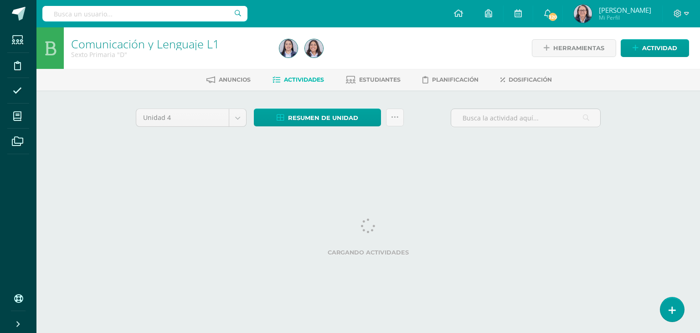
select select "Unidad 3"
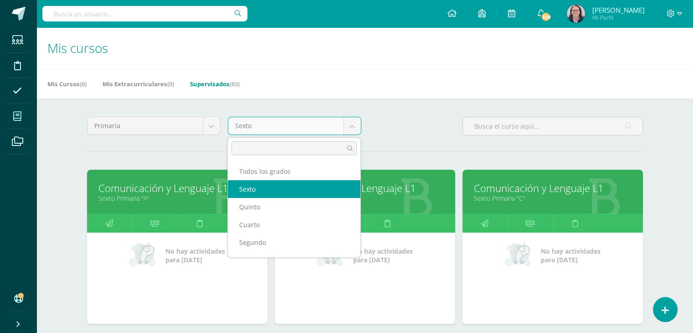
click at [353, 130] on body "Estudiantes Disciplina Asistencia Mis cursos Archivos Soporte Ayuda Reportar un…" at bounding box center [346, 283] width 693 height 567
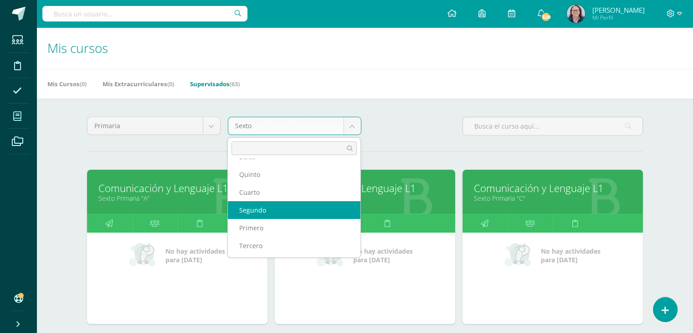
scroll to position [33, 0]
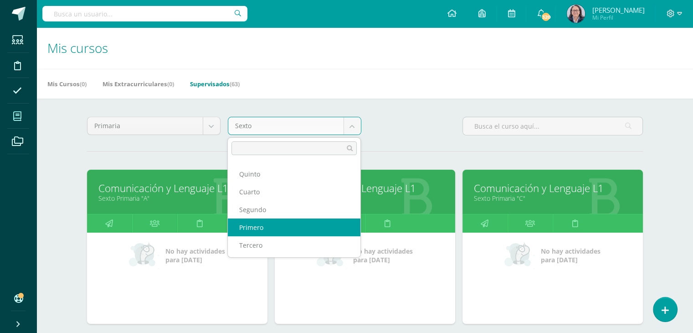
select select "12"
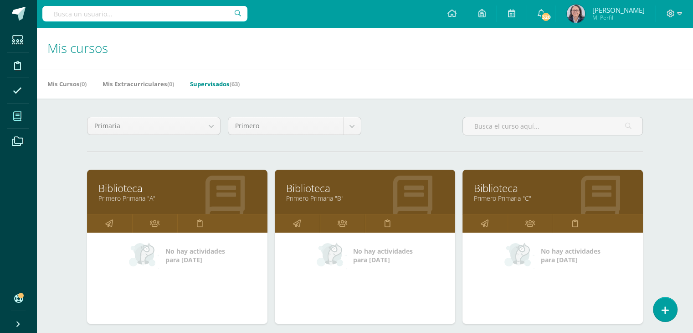
scroll to position [182, 0]
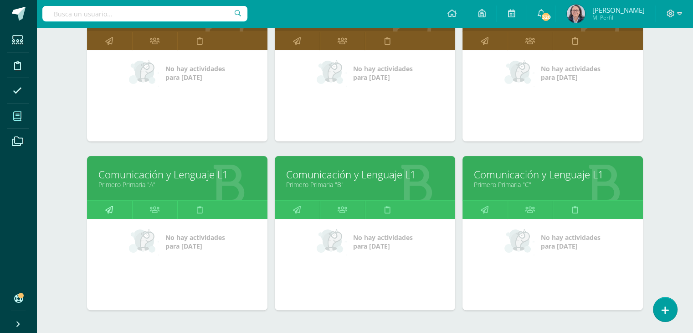
click at [111, 206] on icon at bounding box center [109, 209] width 8 height 18
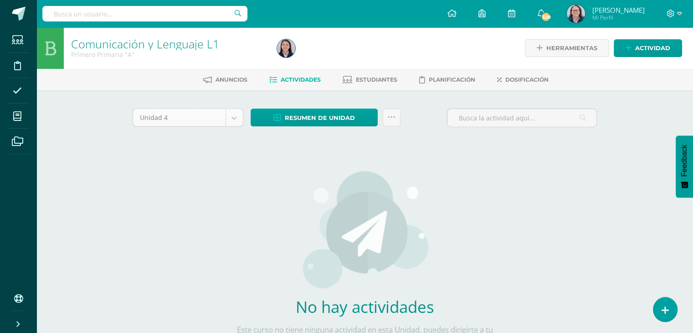
click at [231, 118] on body "Estudiantes Disciplina Asistencia Mis cursos Archivos Soporte Ayuda Reportar un…" at bounding box center [346, 195] width 693 height 391
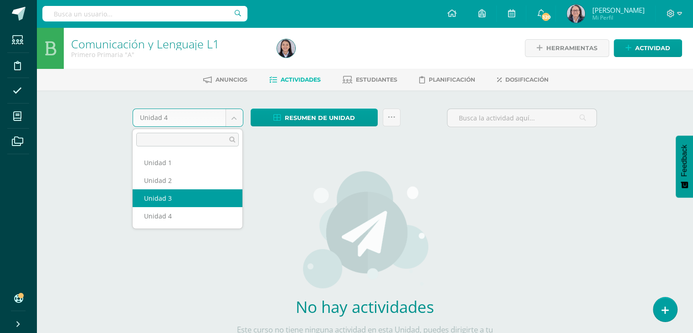
select select "Unidad 3"
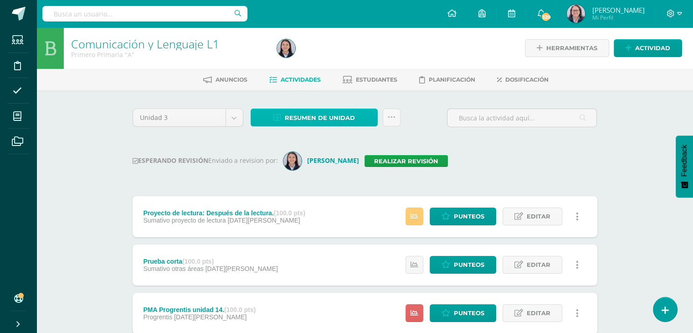
click at [302, 117] on span "Resumen de unidad" at bounding box center [320, 117] width 70 height 17
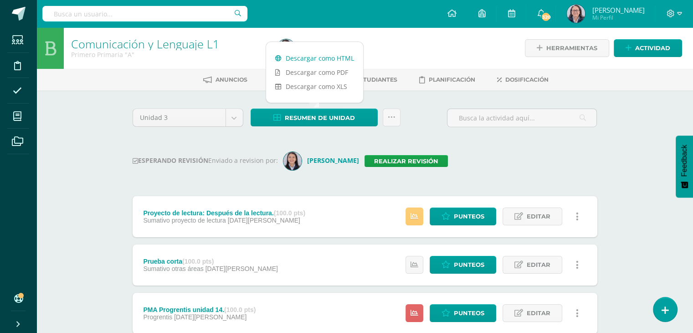
click at [308, 59] on link "Descargar como HTML" at bounding box center [314, 58] width 97 height 14
click at [426, 161] on link "Realizar revisión" at bounding box center [405, 161] width 83 height 12
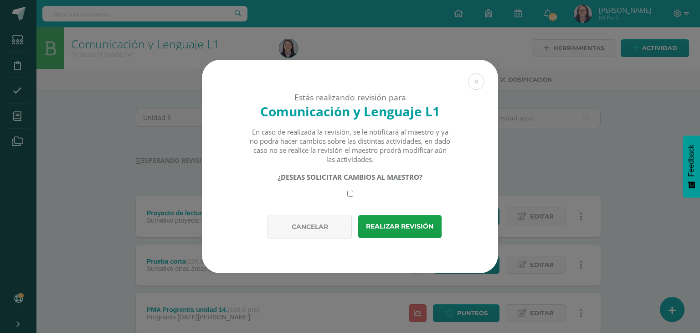
click at [348, 193] on input "checkbox" at bounding box center [350, 193] width 6 height 6
checkbox input "true"
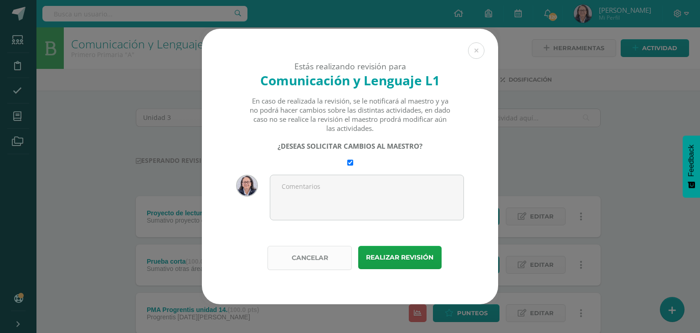
click at [317, 260] on button "Cancelar" at bounding box center [309, 258] width 84 height 24
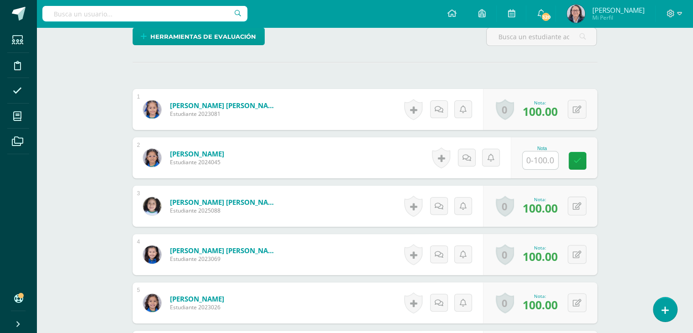
scroll to position [237, 0]
click at [541, 161] on input "text" at bounding box center [541, 160] width 36 height 18
type input "65"
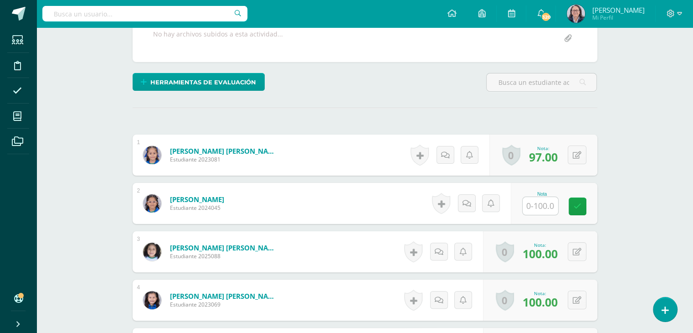
scroll to position [191, 0]
click at [546, 203] on input "text" at bounding box center [541, 205] width 36 height 18
type input "75"
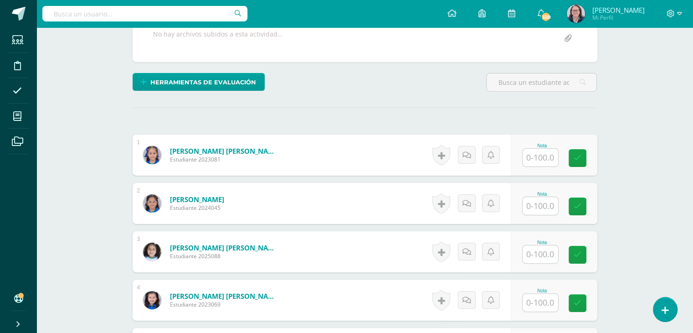
scroll to position [182, 0]
click at [538, 205] on input "text" at bounding box center [545, 206] width 36 height 18
type input "63"
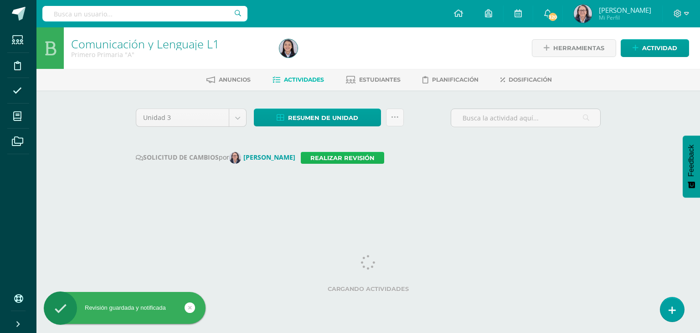
click at [345, 159] on link "Realizar revisión" at bounding box center [342, 158] width 83 height 12
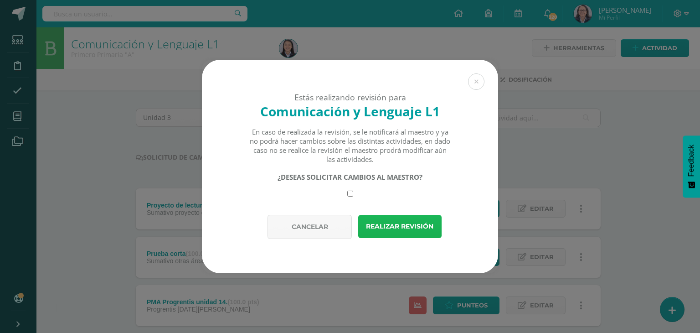
click at [388, 226] on button "Realizar revisión" at bounding box center [399, 226] width 83 height 23
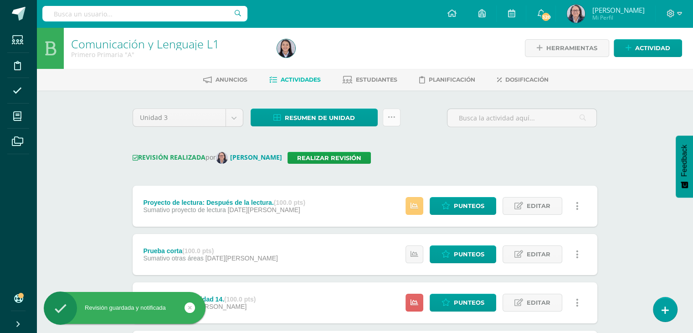
click at [396, 121] on link at bounding box center [392, 117] width 18 height 18
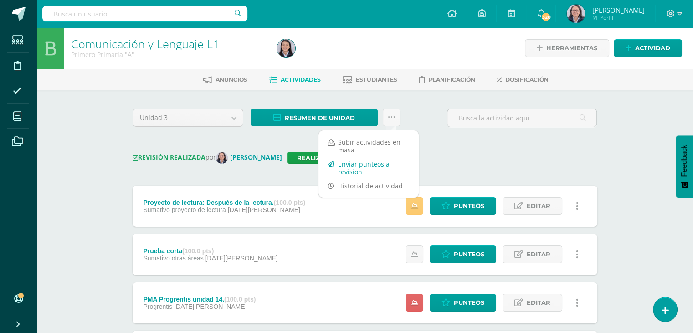
click at [351, 170] on link "Enviar punteos a revision" at bounding box center [368, 168] width 100 height 22
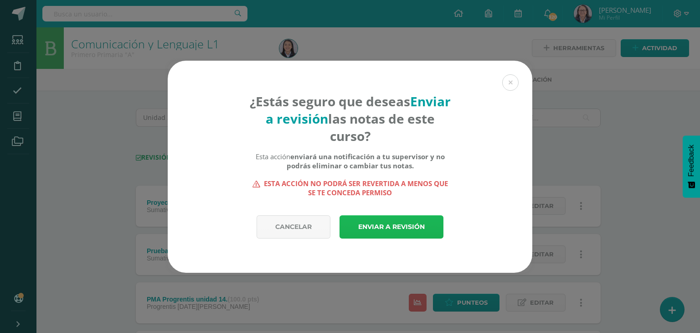
click at [385, 219] on link "Enviar a revisión" at bounding box center [391, 226] width 104 height 23
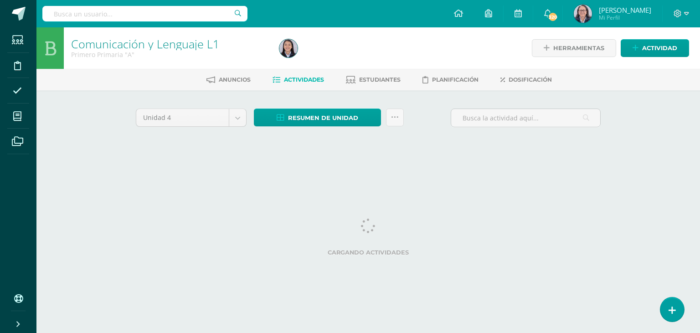
select select "Unidad 3"
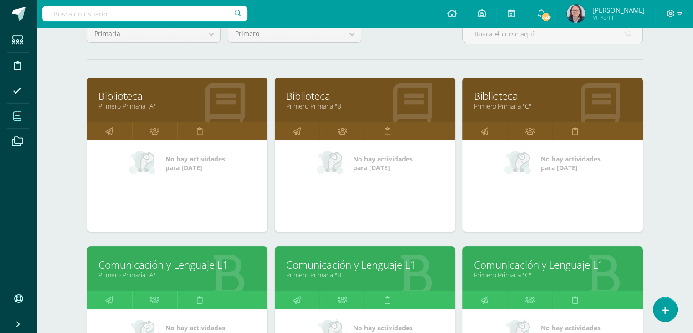
scroll to position [234, 0]
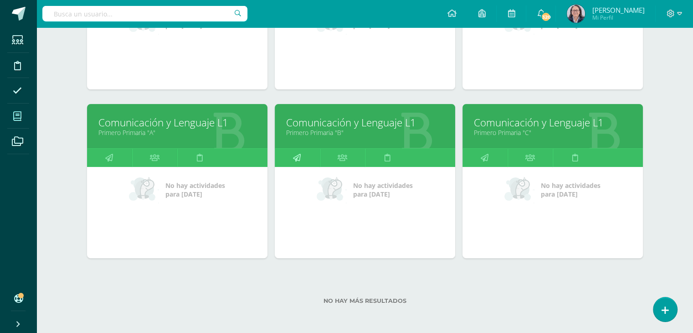
click at [294, 157] on icon at bounding box center [297, 158] width 8 height 18
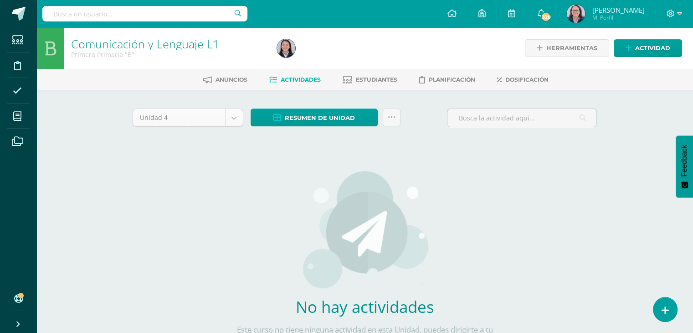
click at [233, 124] on body "Estudiantes Disciplina Asistencia Mis cursos Archivos Soporte Ayuda Reportar un…" at bounding box center [346, 195] width 693 height 391
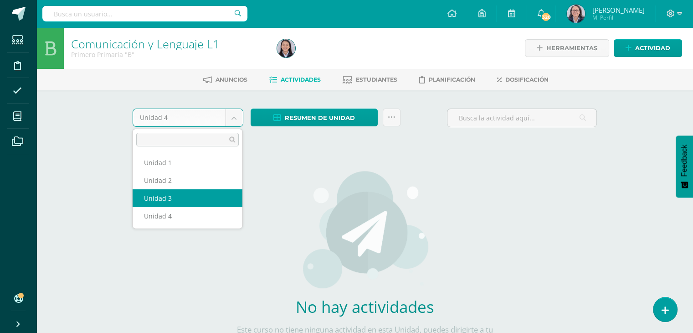
select select "Unidad 3"
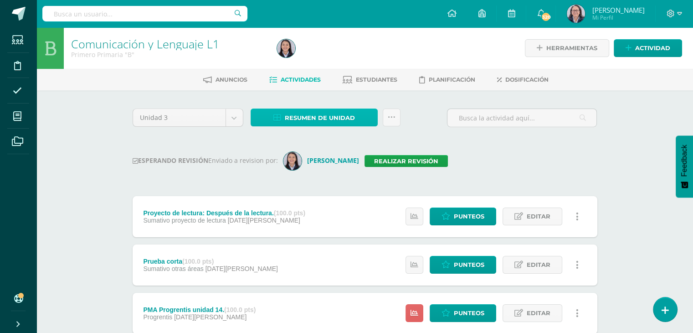
click at [313, 118] on span "Resumen de unidad" at bounding box center [320, 117] width 70 height 17
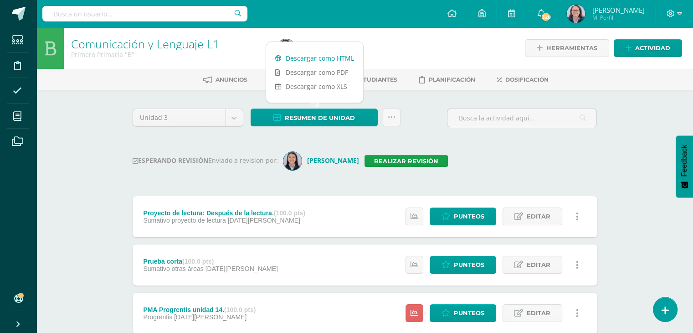
click at [318, 60] on link "Descargar como HTML" at bounding box center [314, 58] width 97 height 14
click at [415, 161] on link "Realizar revisión" at bounding box center [405, 161] width 83 height 12
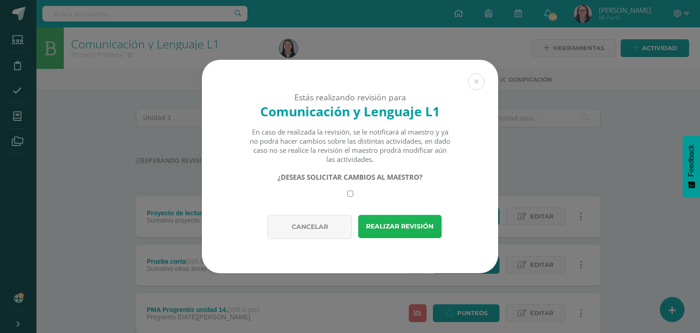
click at [398, 227] on button "Realizar revisión" at bounding box center [399, 226] width 83 height 23
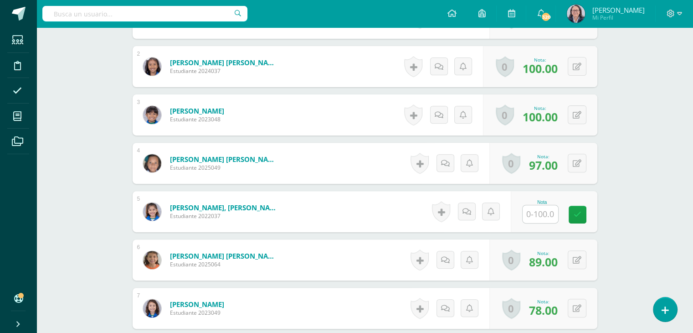
scroll to position [328, 0]
click at [549, 215] on input "text" at bounding box center [541, 214] width 36 height 18
type input "50"
click at [588, 218] on link at bounding box center [584, 214] width 18 height 18
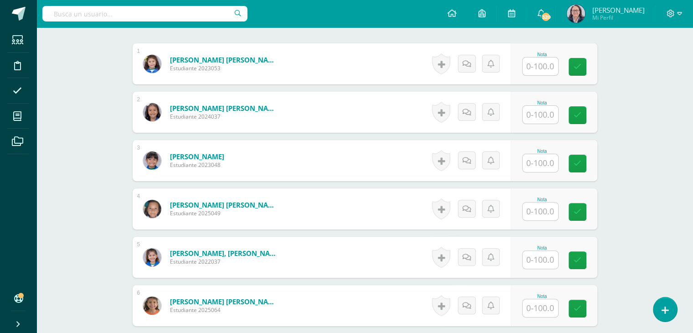
scroll to position [274, 0]
click at [540, 261] on input "text" at bounding box center [545, 259] width 36 height 18
type input "65"
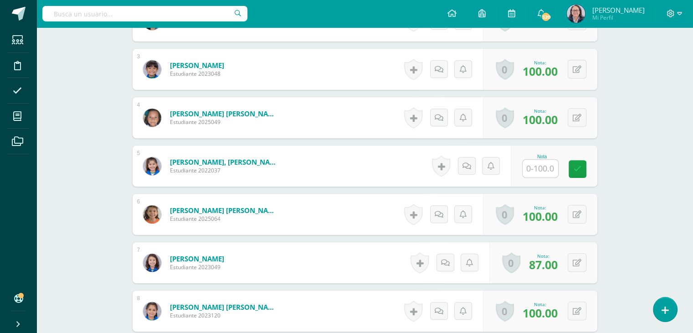
scroll to position [374, 0]
click at [539, 172] on input "text" at bounding box center [545, 168] width 36 height 18
type input "70"
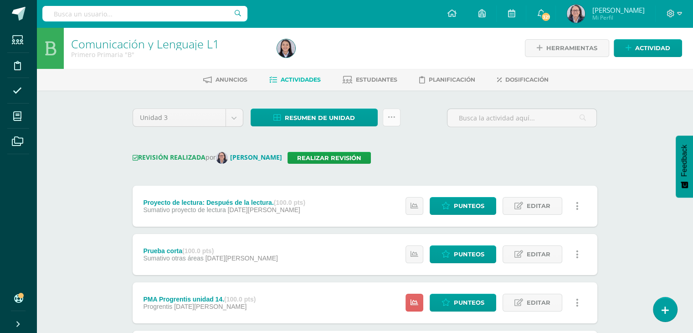
click at [388, 120] on icon at bounding box center [392, 117] width 8 height 8
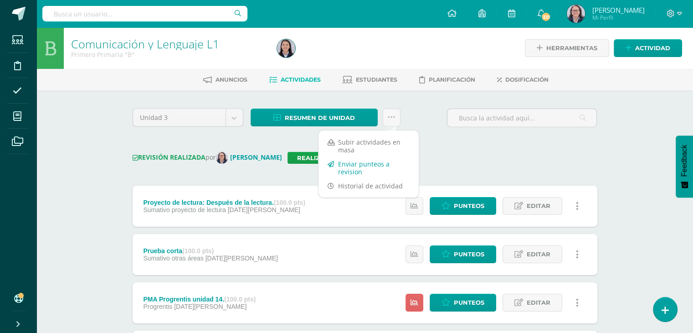
click at [350, 168] on link "Enviar punteos a revision" at bounding box center [368, 168] width 100 height 22
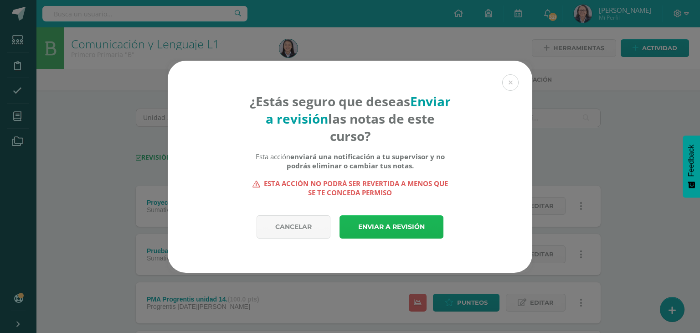
click at [395, 226] on link "Enviar a revisión" at bounding box center [391, 226] width 104 height 23
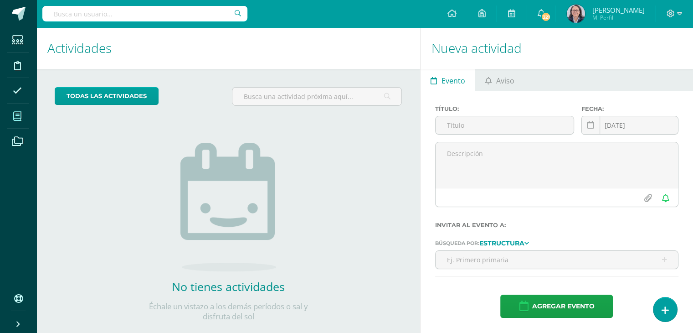
click at [17, 116] on icon at bounding box center [17, 116] width 8 height 9
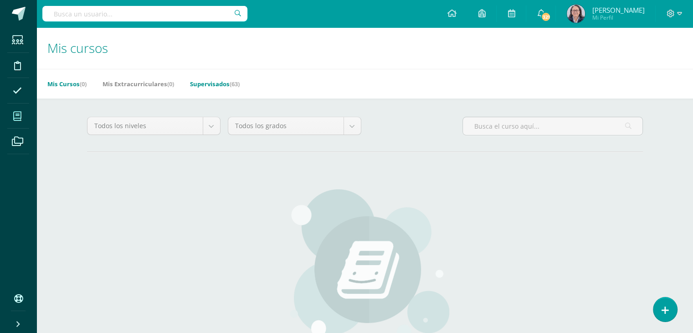
click at [218, 82] on link "Supervisados (63)" at bounding box center [215, 84] width 50 height 15
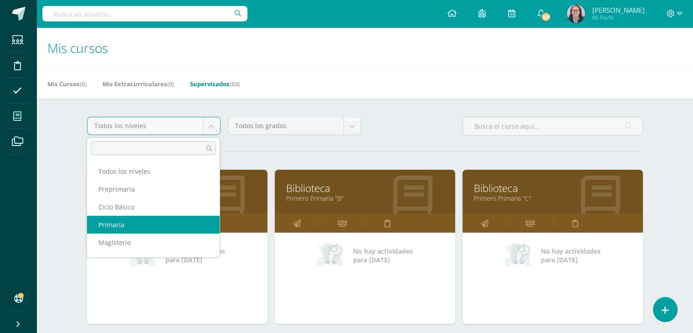
select select "6"
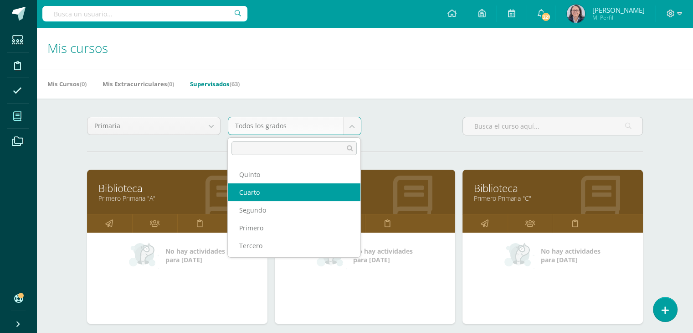
scroll to position [33, 0]
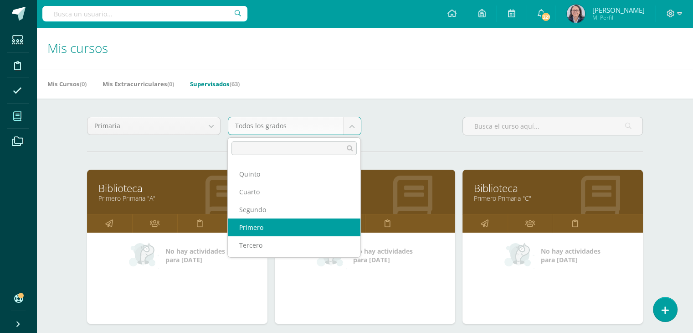
select select "12"
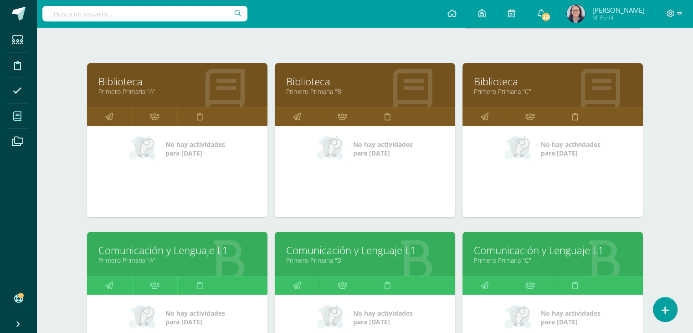
scroll to position [228, 0]
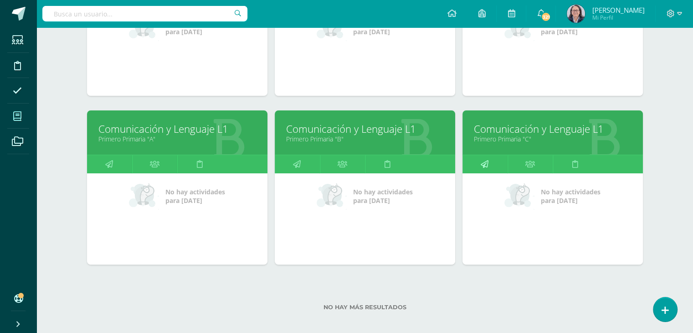
click at [482, 165] on icon at bounding box center [485, 164] width 8 height 18
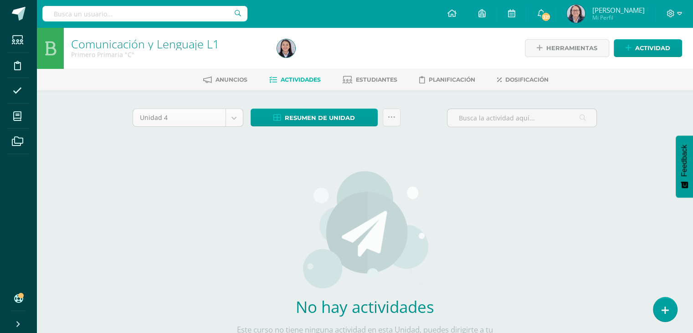
click at [231, 123] on body "Estudiantes Disciplina Asistencia Mis cursos Archivos Soporte Ayuda Reportar un…" at bounding box center [346, 195] width 693 height 391
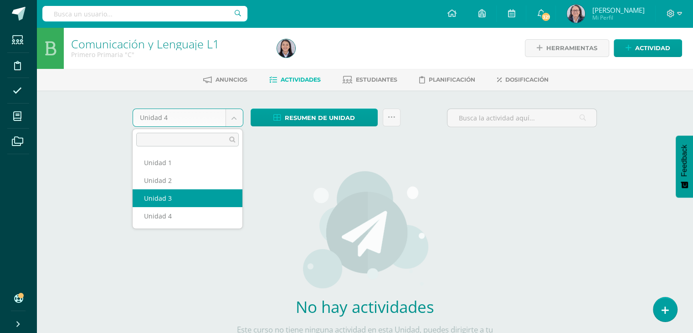
select select "Unidad 3"
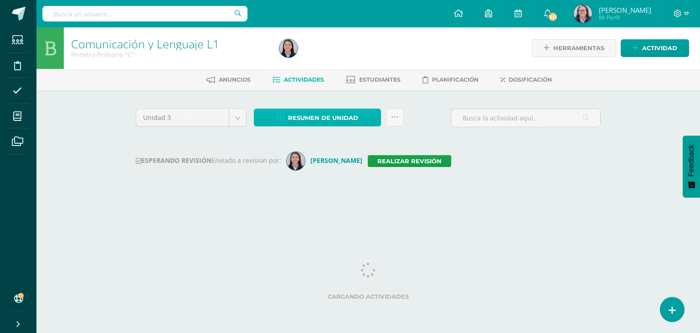
click at [308, 115] on span "Resumen de unidad" at bounding box center [323, 117] width 70 height 17
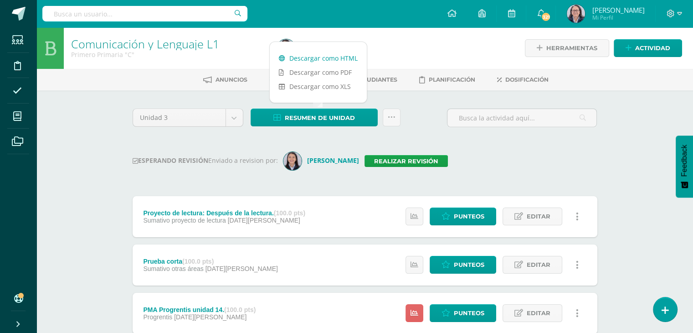
click at [317, 56] on link "Descargar como HTML" at bounding box center [318, 58] width 97 height 14
click at [427, 159] on link "Realizar revisión" at bounding box center [405, 161] width 83 height 12
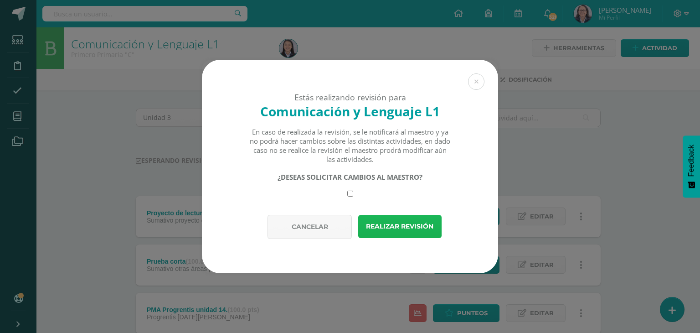
click at [391, 226] on button "Realizar revisión" at bounding box center [399, 226] width 83 height 23
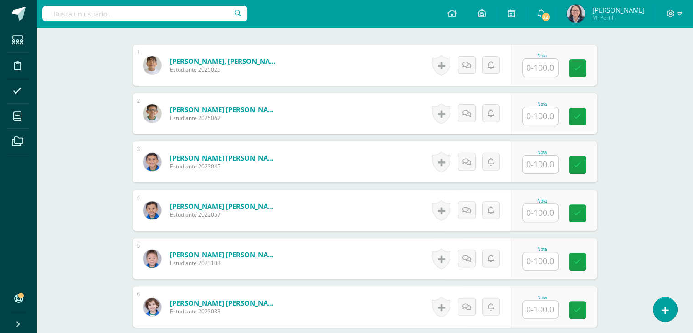
scroll to position [273, 0]
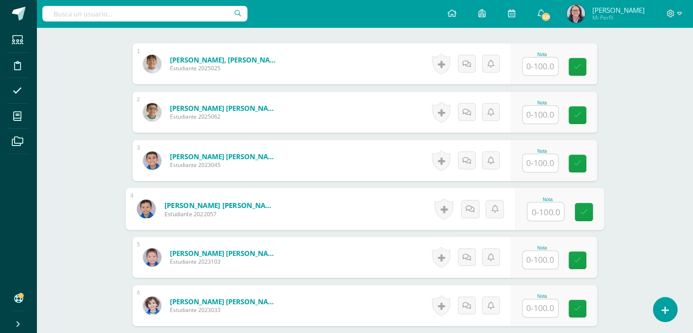
click at [541, 214] on input "text" at bounding box center [545, 211] width 36 height 18
type input "55"
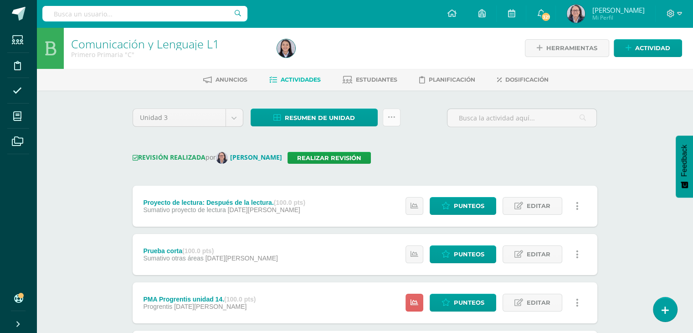
click at [398, 114] on link at bounding box center [392, 117] width 18 height 18
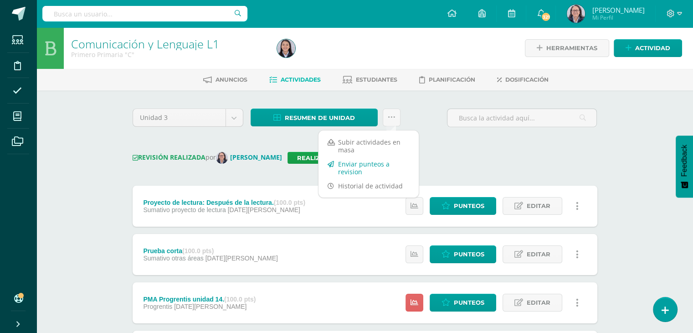
click at [352, 168] on link "Enviar punteos a revision" at bounding box center [368, 168] width 100 height 22
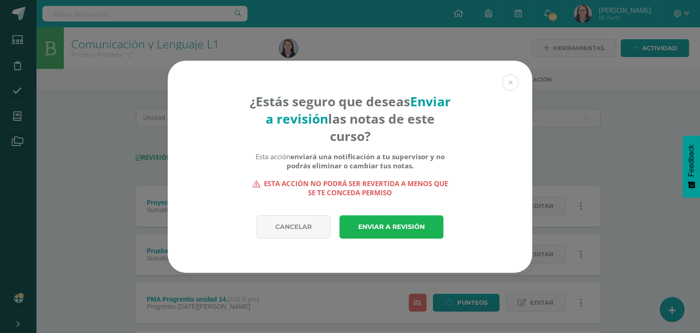
click at [376, 231] on link "Enviar a revisión" at bounding box center [391, 226] width 104 height 23
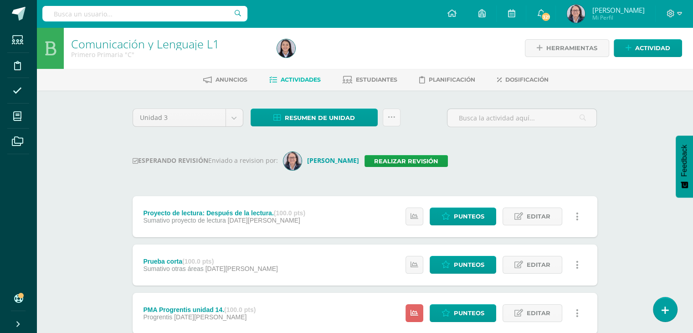
click at [401, 30] on div at bounding box center [378, 47] width 210 height 41
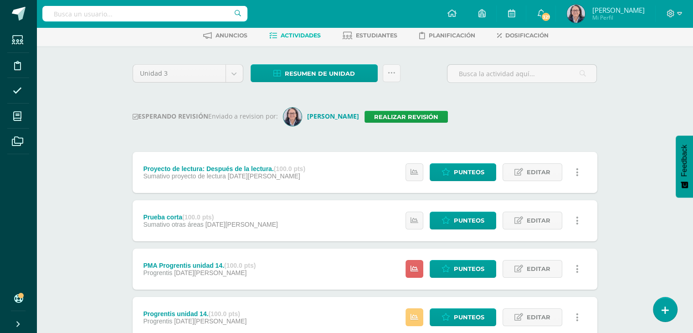
scroll to position [46, 0]
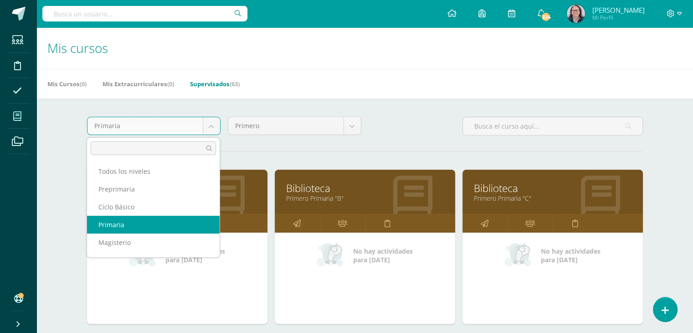
click at [211, 126] on body "Estudiantes Disciplina Asistencia Mis cursos Archivos Soporte Ayuda Reportar un…" at bounding box center [346, 283] width 693 height 567
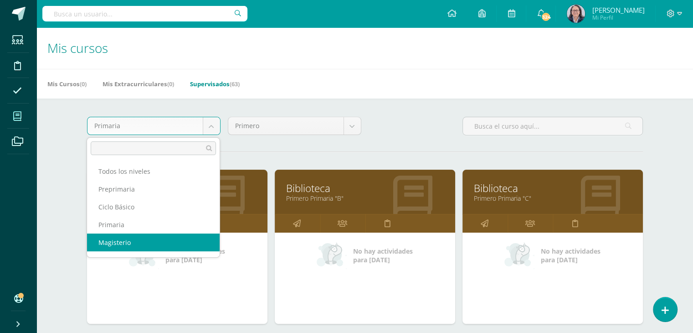
select select "8"
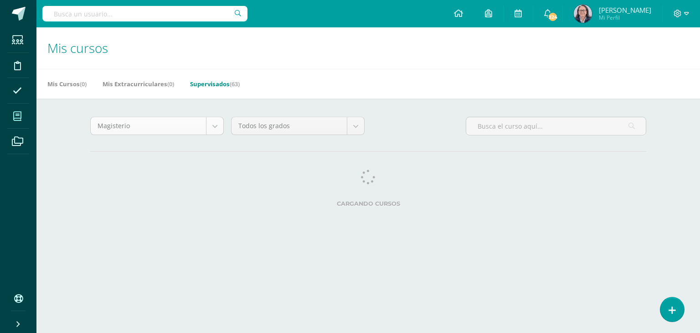
click at [213, 123] on body "Estudiantes Disciplina Asistencia Mis cursos Archivos Soporte Ayuda Reportar un…" at bounding box center [350, 114] width 700 height 229
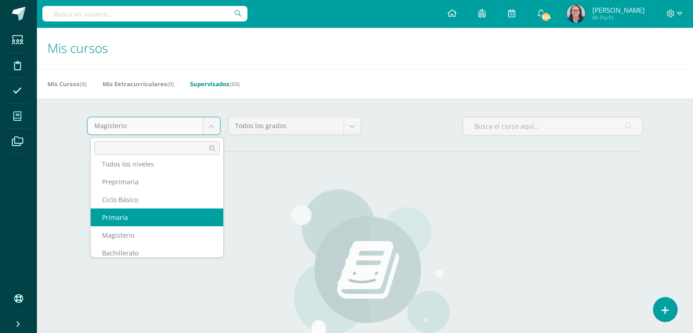
scroll to position [15, 0]
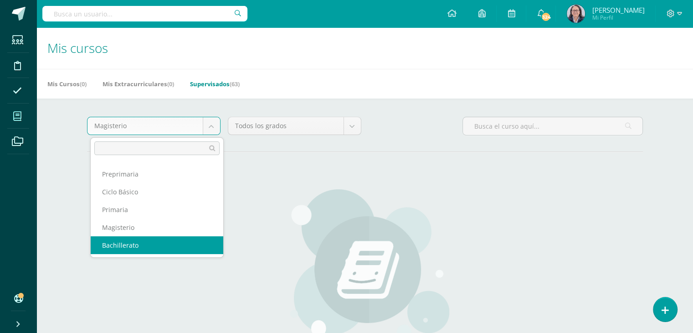
select select "9"
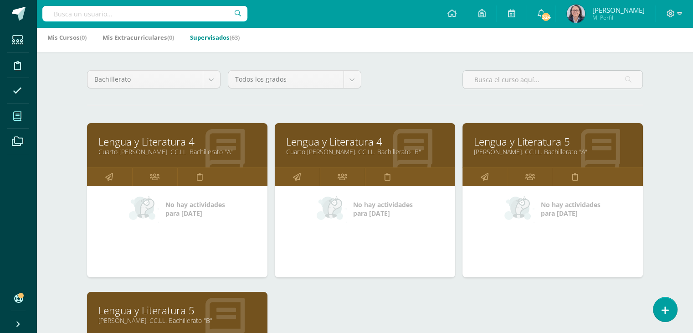
scroll to position [46, 0]
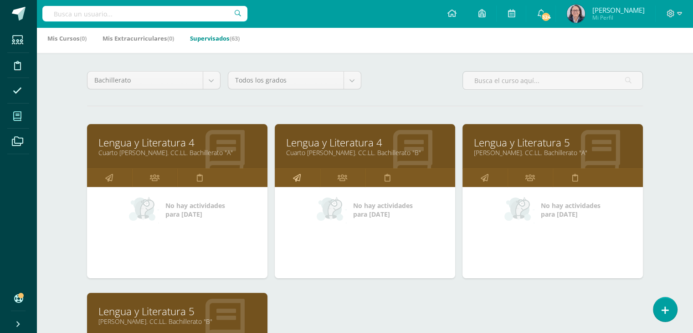
click at [294, 175] on icon at bounding box center [297, 178] width 8 height 18
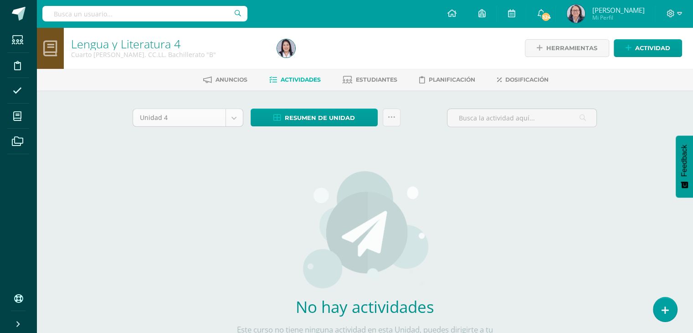
click at [231, 116] on body "Estudiantes Disciplina Asistencia Mis cursos Archivos Soporte Ayuda Reportar un…" at bounding box center [346, 195] width 693 height 391
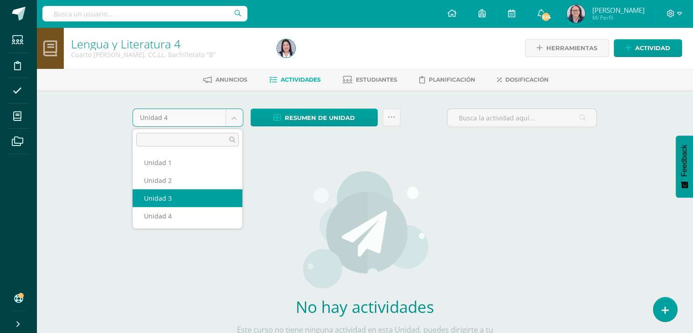
select select "Unidad 3"
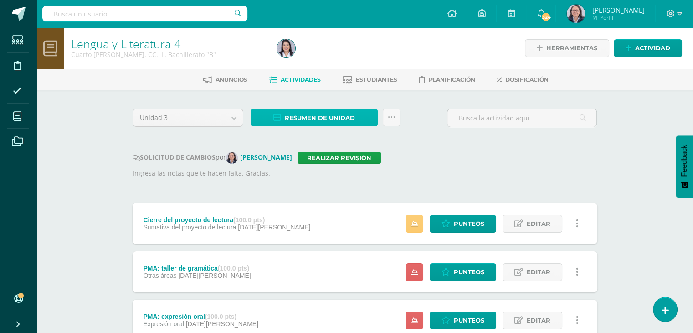
click at [312, 118] on span "Resumen de unidad" at bounding box center [320, 117] width 70 height 17
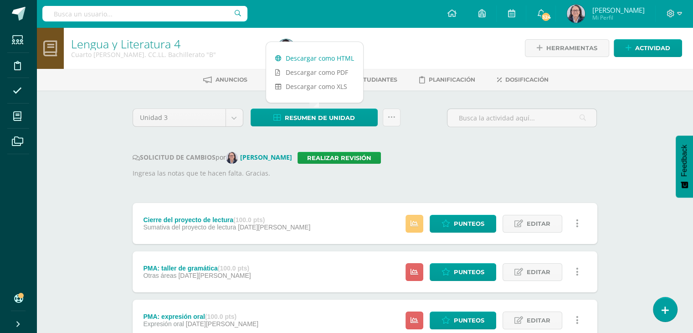
click at [317, 56] on link "Descargar como HTML" at bounding box center [314, 58] width 97 height 14
